Goal: Navigation & Orientation: Find specific page/section

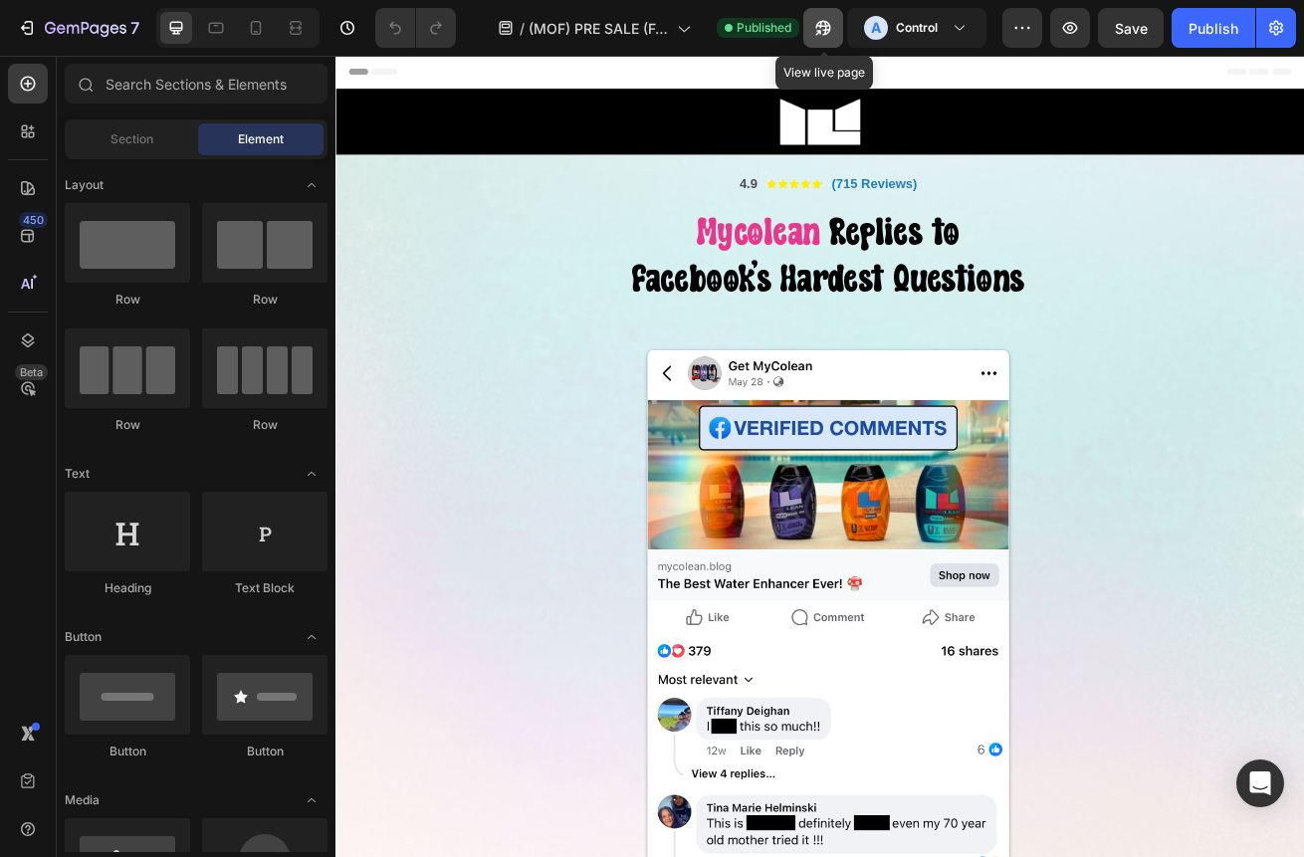
click at [825, 19] on icon "button" at bounding box center [823, 28] width 20 height 20
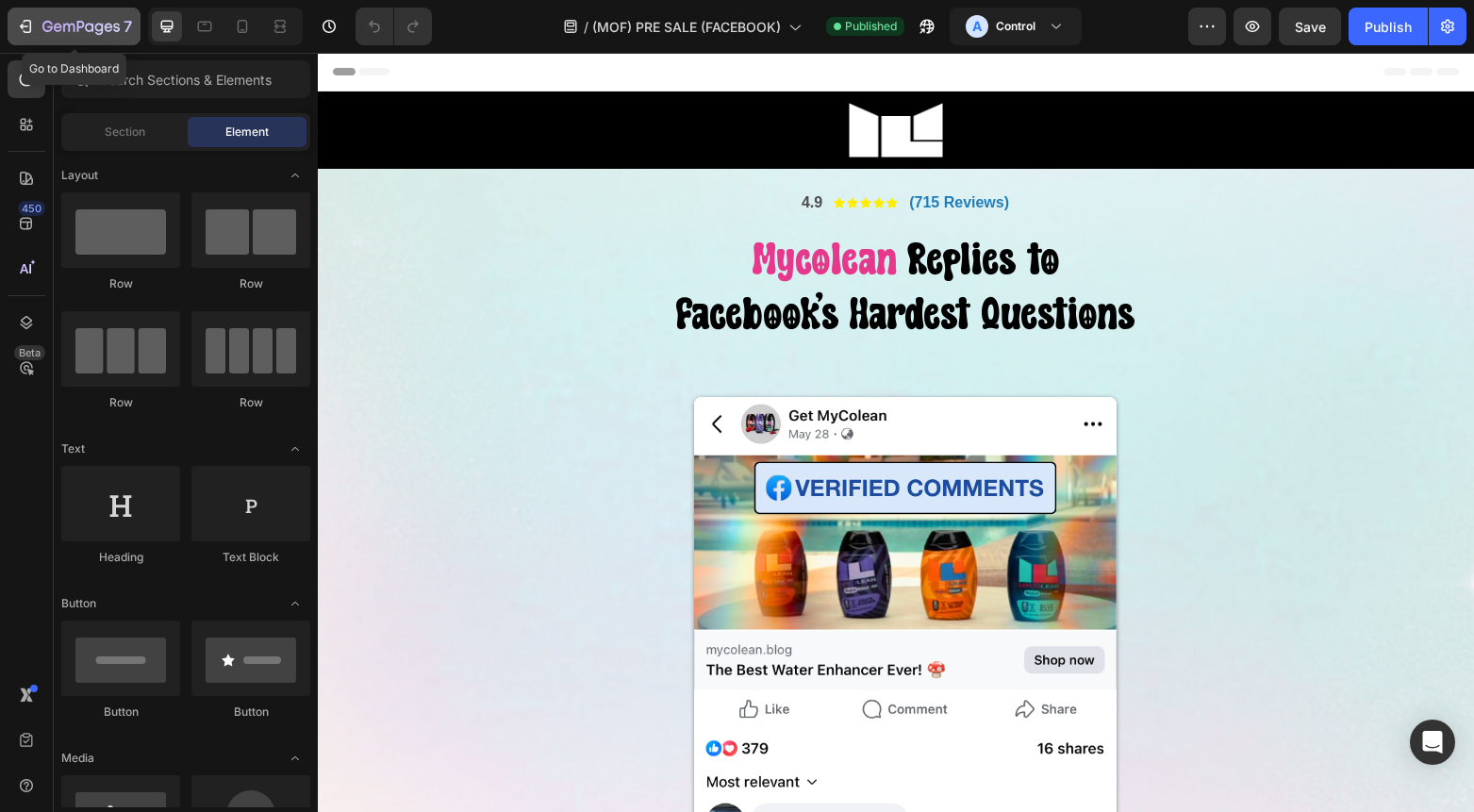
click at [27, 35] on icon "button" at bounding box center [26, 27] width 19 height 19
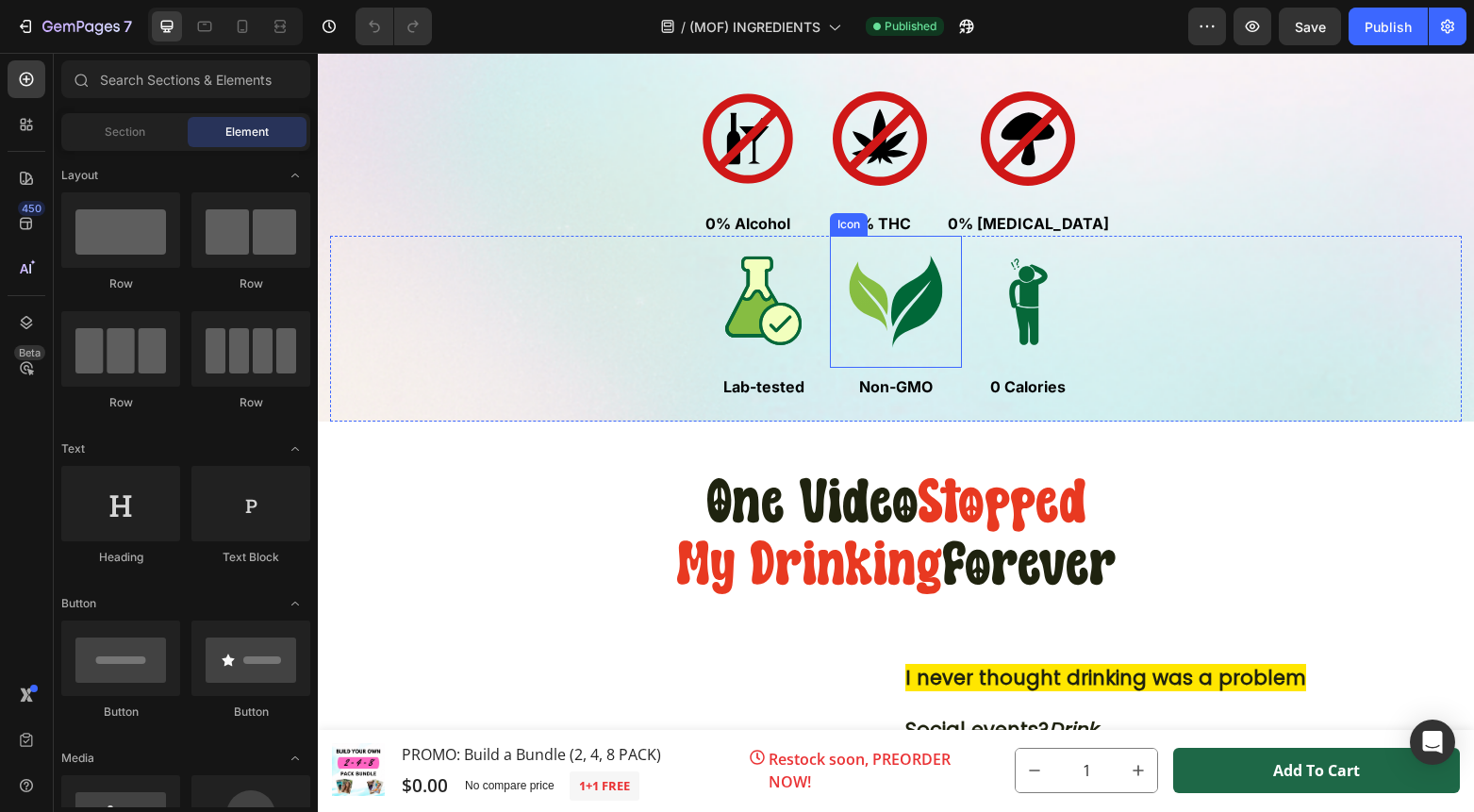
scroll to position [839, 0]
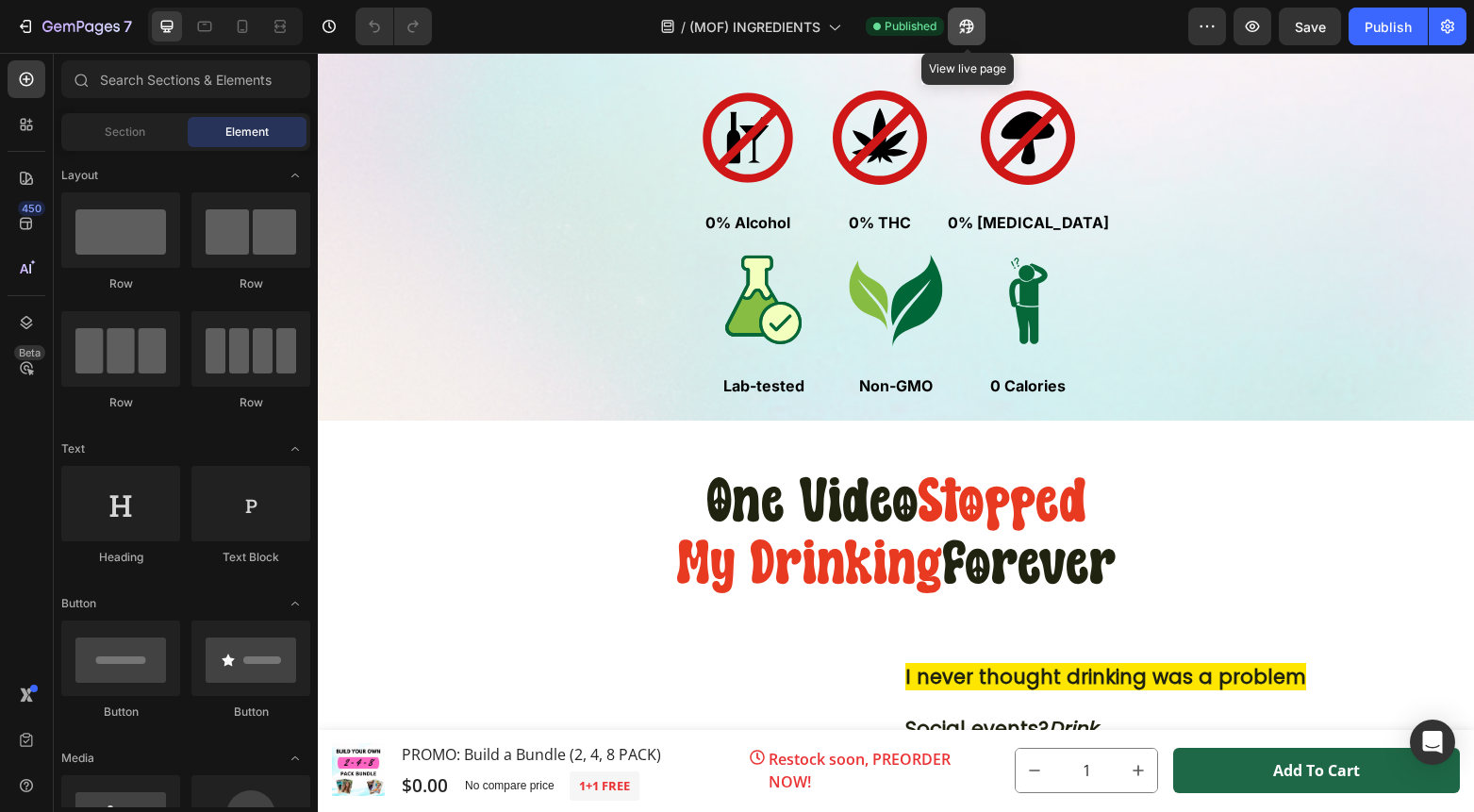
click at [960, 27] on icon "button" at bounding box center [967, 27] width 19 height 19
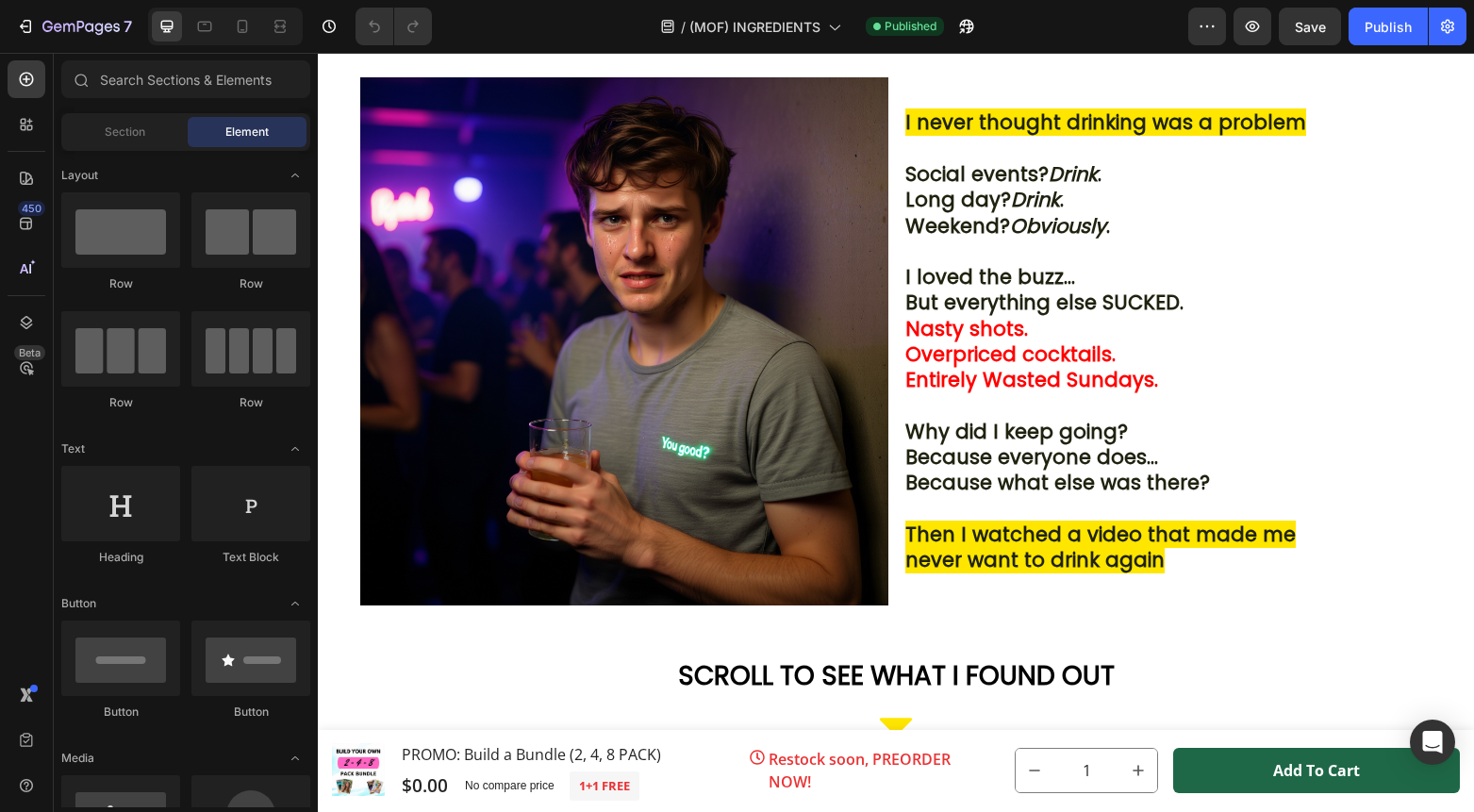
scroll to position [0, 0]
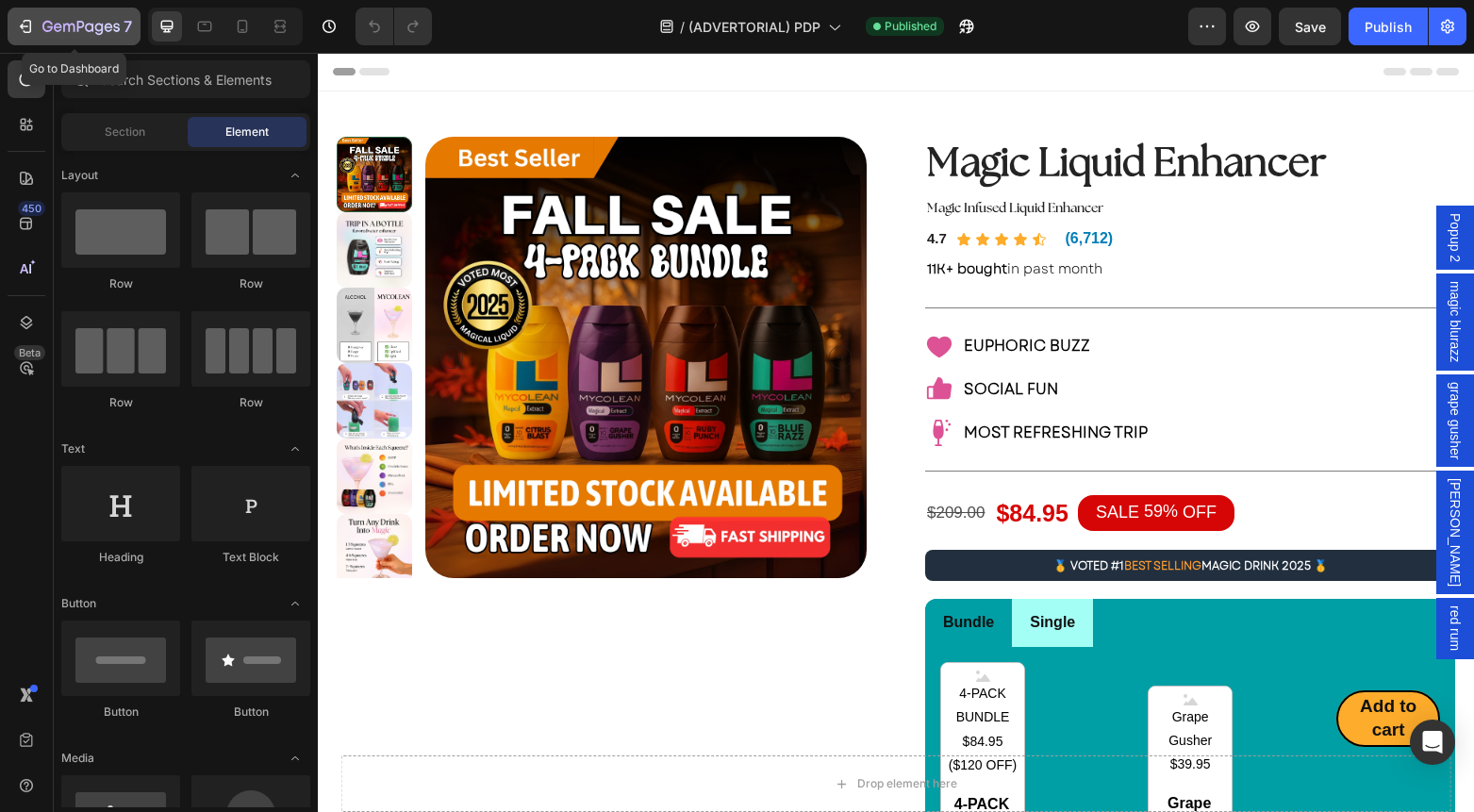
click at [21, 19] on icon "button" at bounding box center [26, 27] width 19 height 19
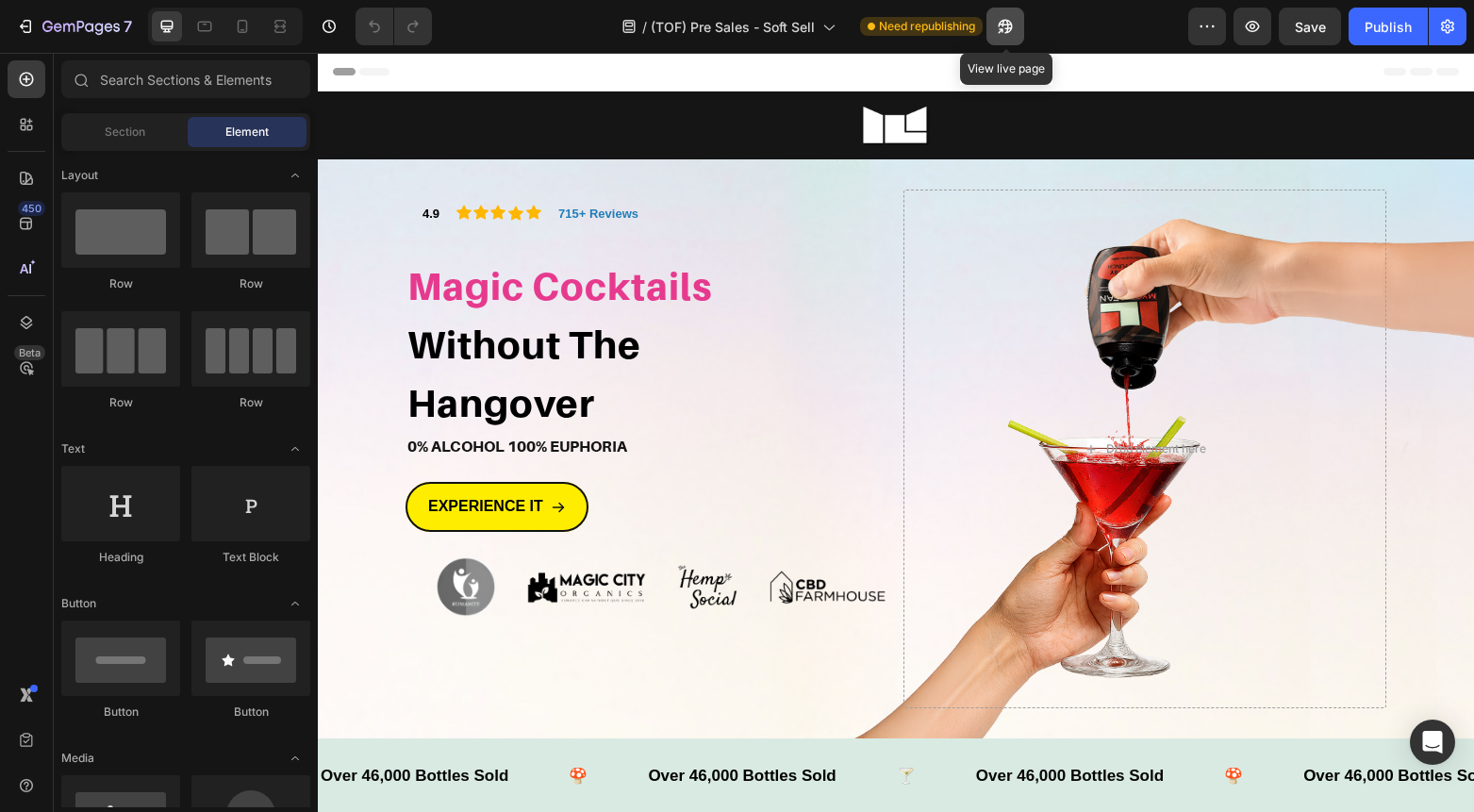
click at [1009, 24] on icon "button" at bounding box center [1005, 27] width 14 height 14
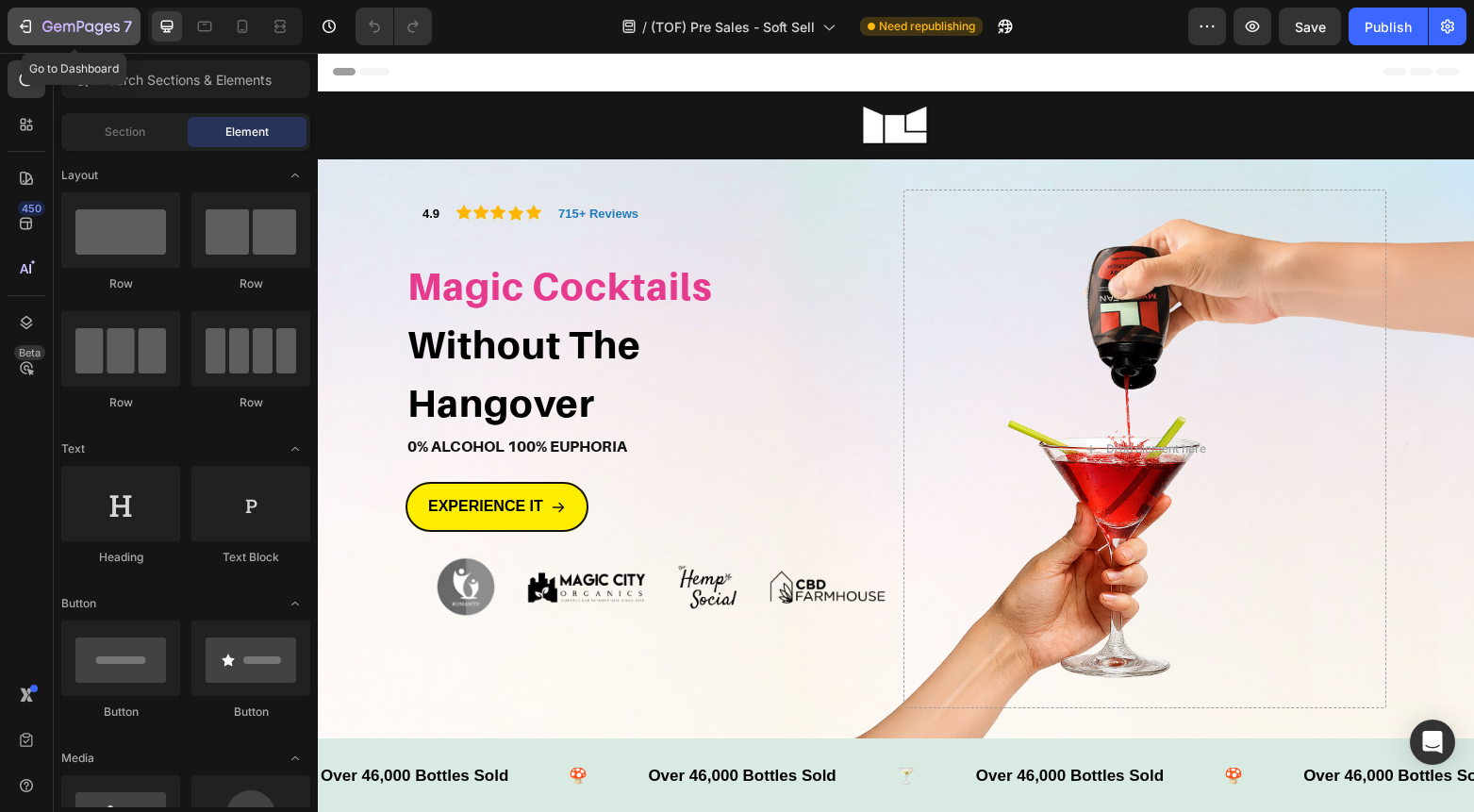
click at [32, 19] on icon "button" at bounding box center [26, 27] width 19 height 19
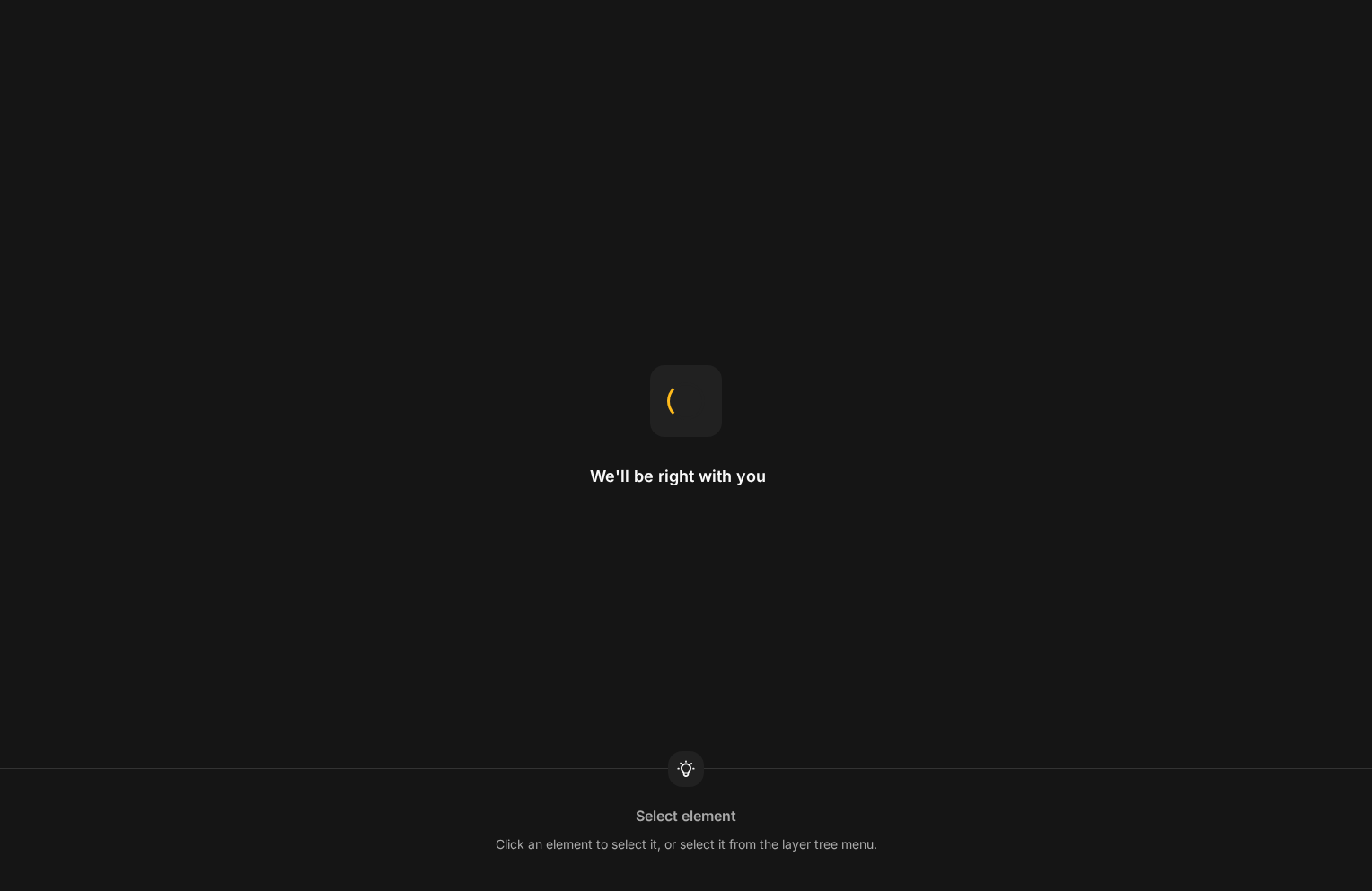
click at [413, 188] on div "We'll be right with you Select element Click an element to select it, or select…" at bounding box center [686, 446] width 1372 height 891
